Goal: Task Accomplishment & Management: Use online tool/utility

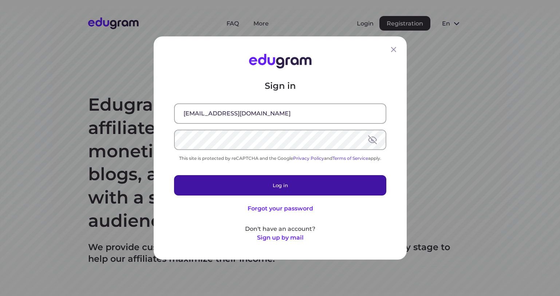
click at [270, 181] on button "Log in" at bounding box center [280, 185] width 212 height 20
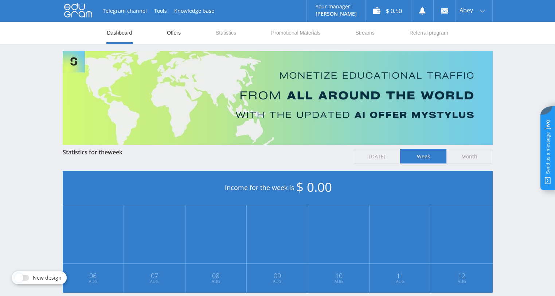
click at [175, 38] on link "Offers" at bounding box center [173, 33] width 15 height 22
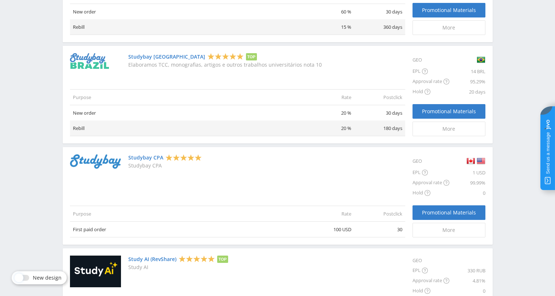
scroll to position [498, 0]
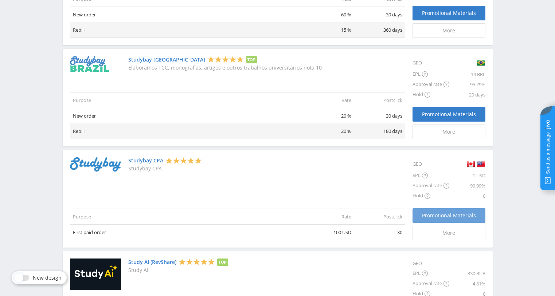
click at [455, 215] on span "Promotional Materials" at bounding box center [449, 216] width 54 height 6
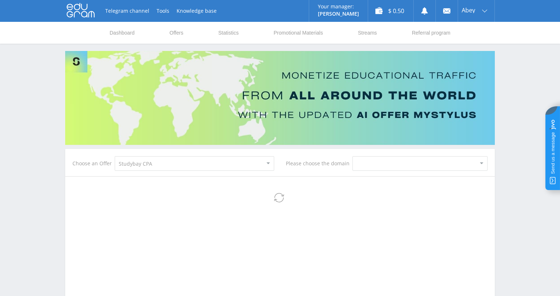
select select "83"
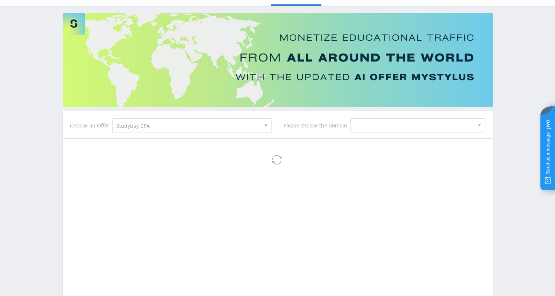
scroll to position [97, 0]
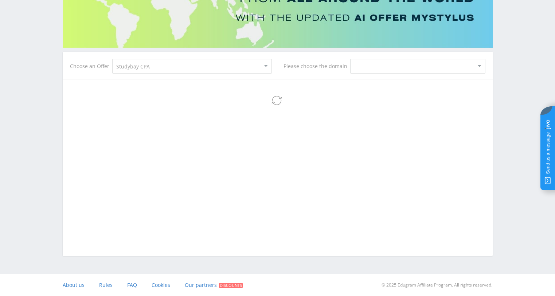
select select "83"
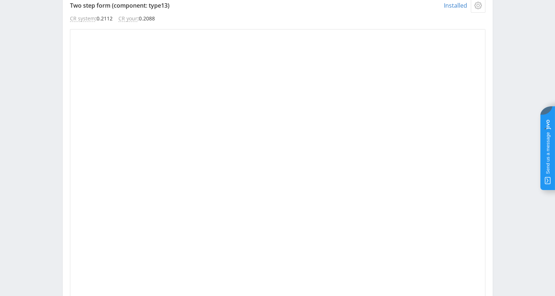
scroll to position [97, 0]
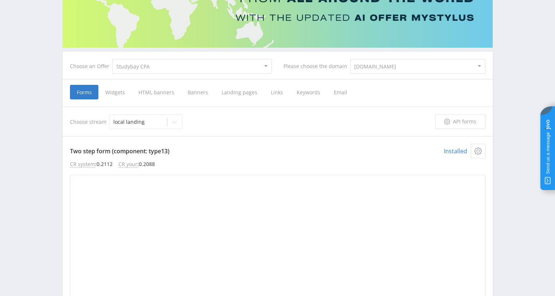
click at [121, 90] on span "Widgets" at bounding box center [114, 92] width 33 height 15
click at [0, 0] on input "Widgets" at bounding box center [0, 0] width 0 height 0
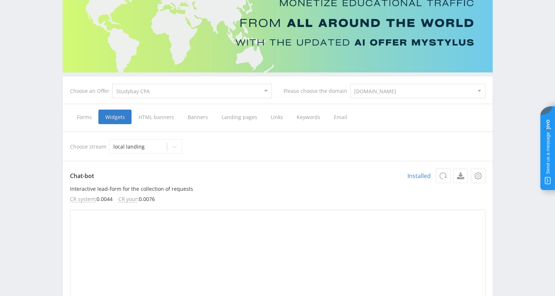
scroll to position [73, 0]
